Goal: Find specific page/section: Find specific page/section

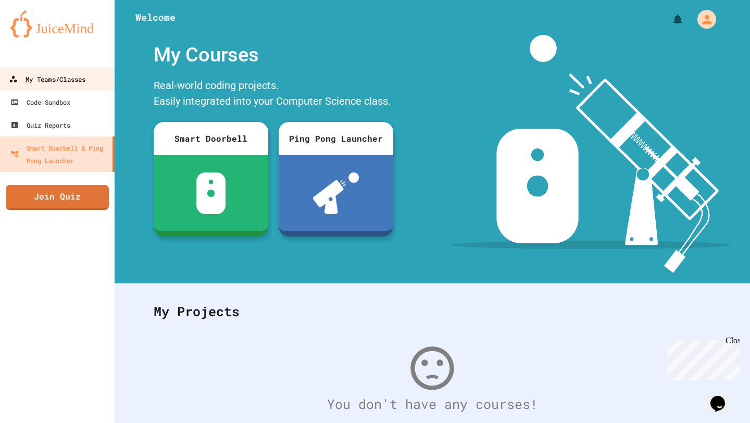
click at [36, 78] on div "My Teams/Classes" at bounding box center [47, 79] width 77 height 13
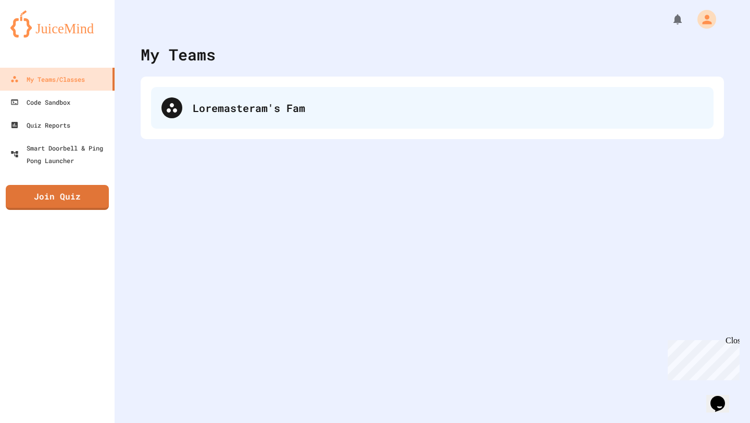
click at [250, 112] on div "Loremasteram's Fam" at bounding box center [448, 108] width 511 height 16
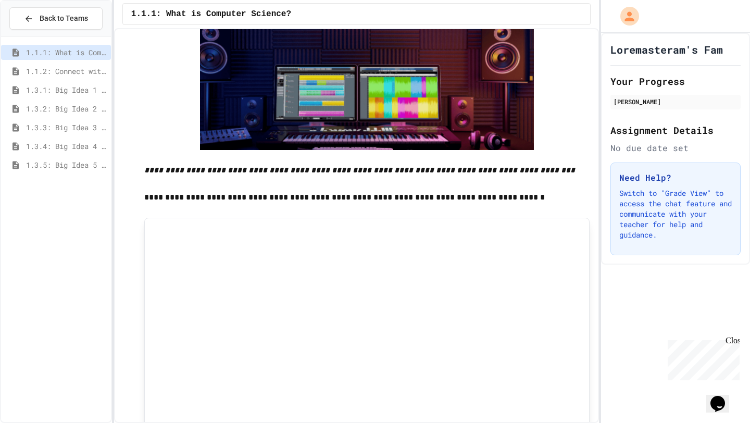
scroll to position [1641, 0]
